Goal: Task Accomplishment & Management: Manage account settings

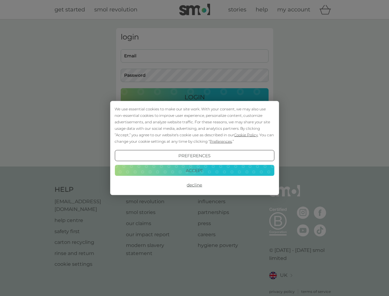
click at [246, 135] on span "Cookie Policy" at bounding box center [246, 135] width 24 height 5
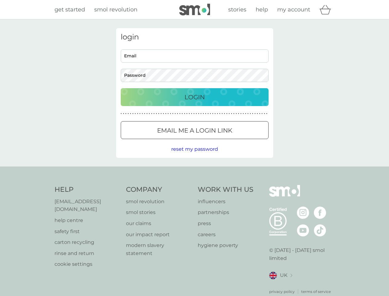
click at [220, 141] on div "login Email Password Login ● ● ● ● ● ● ● ● ● ● ● ● ● ● ● ● ● ● ● ● ● ● ● ● ● ● …" at bounding box center [194, 93] width 157 height 130
click at [195, 156] on div "login Email Password Login ● ● ● ● ● ● ● ● ● ● ● ● ● ● ● ● ● ● ● ● ● ● ● ● ● ● …" at bounding box center [194, 93] width 157 height 130
click at [195, 185] on div "Help [EMAIL_ADDRESS][DOMAIN_NAME] help centre safety first carton recycling rin…" at bounding box center [195, 239] width 281 height 109
click at [195, 170] on div "Help [EMAIL_ADDRESS][DOMAIN_NAME] help centre safety first carton recycling rin…" at bounding box center [194, 240] width 389 height 146
